Goal: Information Seeking & Learning: Learn about a topic

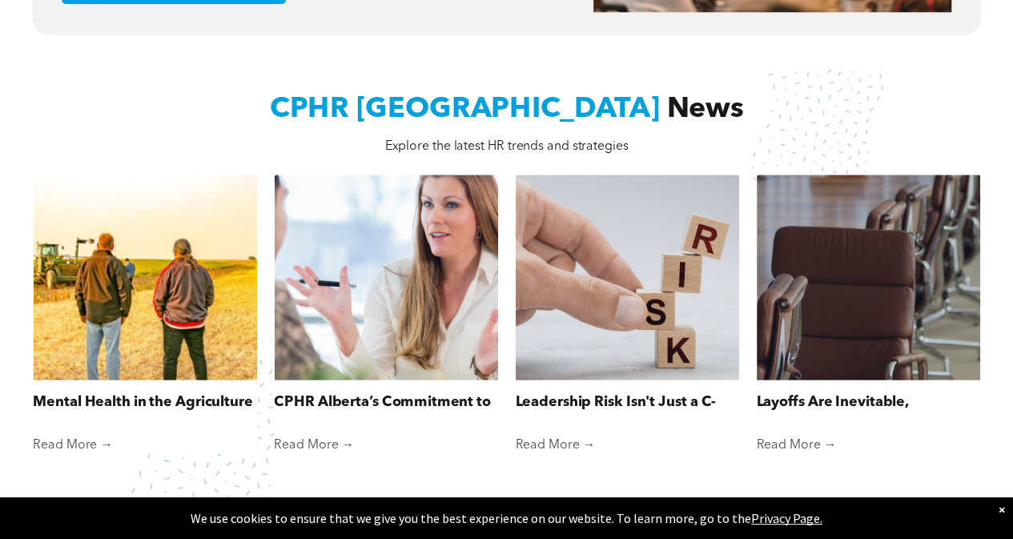
scroll to position [1051, 0]
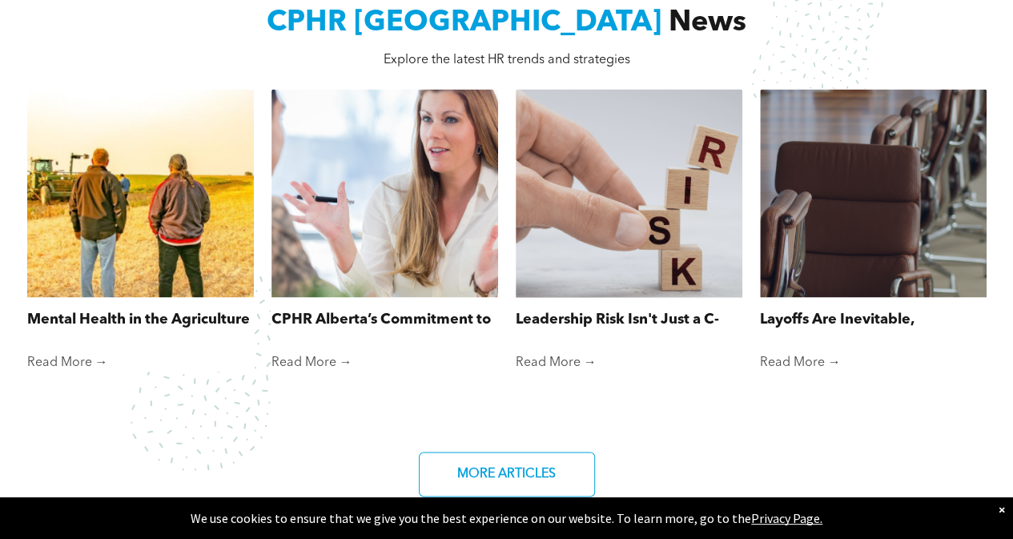
click at [677, 318] on link "Leadership Risk Isn't Just a C-Suite Concern" at bounding box center [629, 320] width 227 height 22
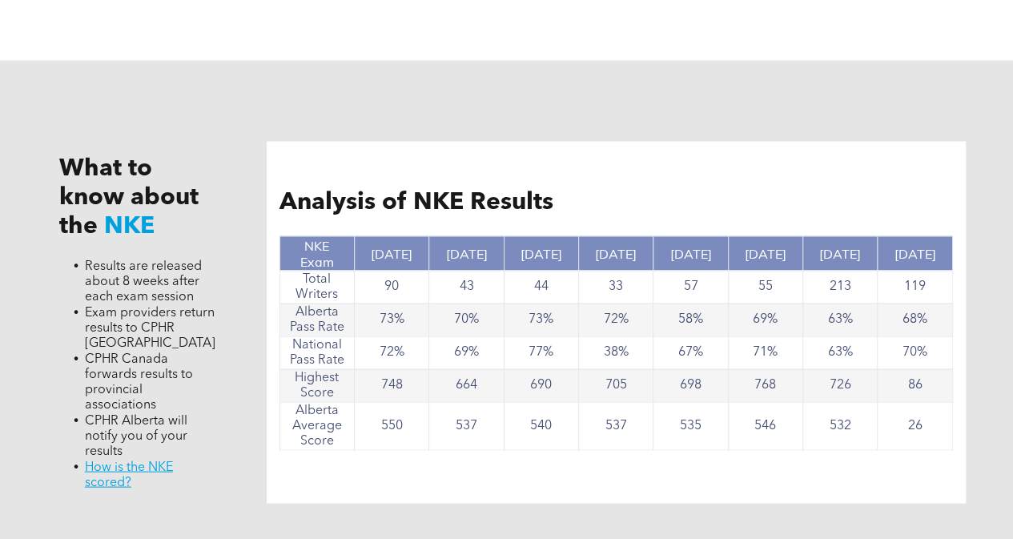
scroll to position [1349, 0]
